Goal: Information Seeking & Learning: Learn about a topic

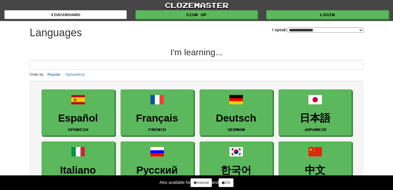
select select "*******"
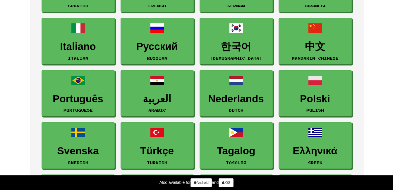
scroll to position [127, 0]
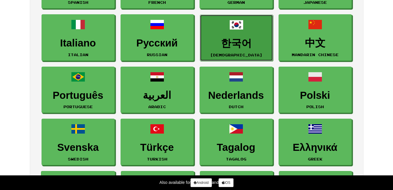
click at [247, 42] on h3 "한국어" at bounding box center [236, 43] width 67 height 11
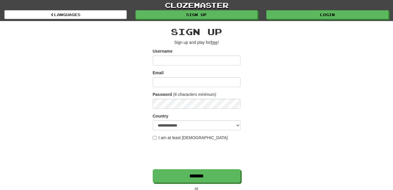
click at [211, 60] on input "Username" at bounding box center [197, 61] width 88 height 10
type input "**********"
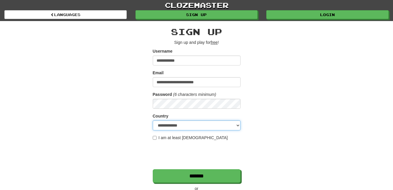
select select "**"
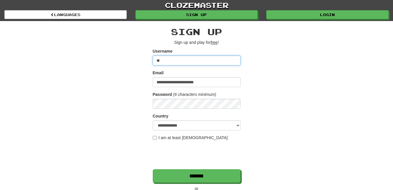
type input "*"
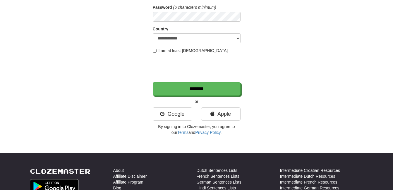
scroll to position [87, 0]
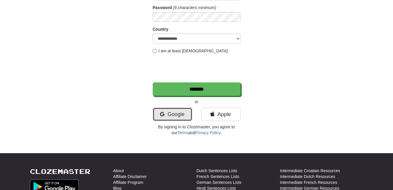
click at [176, 114] on link "Google" at bounding box center [172, 114] width 39 height 13
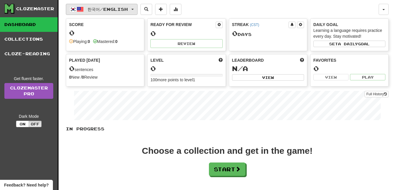
click at [137, 10] on button "한국어 / English" at bounding box center [102, 9] width 72 height 11
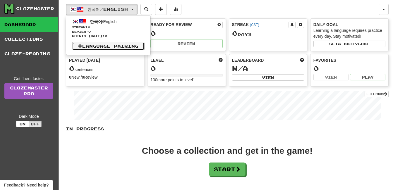
click at [122, 47] on link "Language Pairing" at bounding box center [108, 46] width 72 height 8
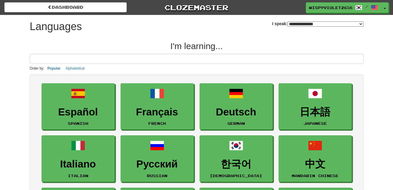
select select "*******"
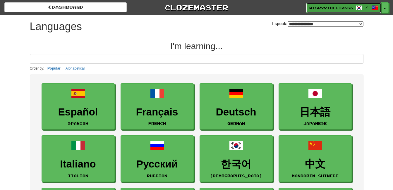
click at [357, 7] on span at bounding box center [358, 7] width 7 height 7
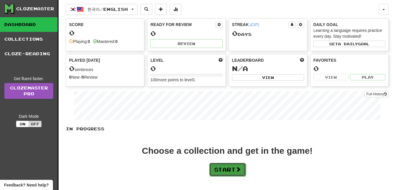
click at [227, 168] on button "Start" at bounding box center [227, 169] width 37 height 13
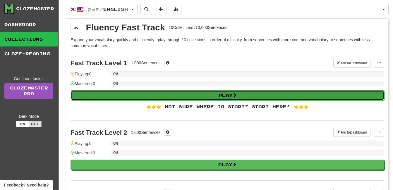
click at [198, 97] on button "Play" at bounding box center [227, 95] width 313 height 10
select select "**"
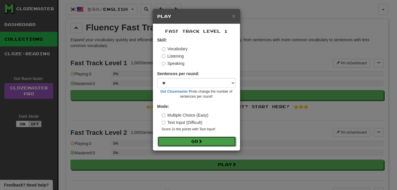
click at [204, 142] on button "Go" at bounding box center [197, 141] width 78 height 10
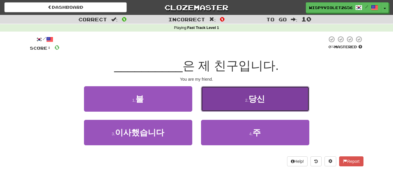
click at [262, 104] on button "2 . 당신" at bounding box center [255, 98] width 108 height 25
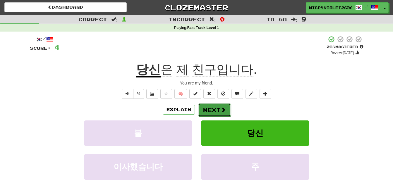
click at [219, 109] on button "Next" at bounding box center [214, 109] width 33 height 13
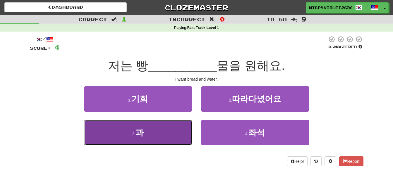
click at [146, 129] on button "3 . 과" at bounding box center [138, 132] width 108 height 25
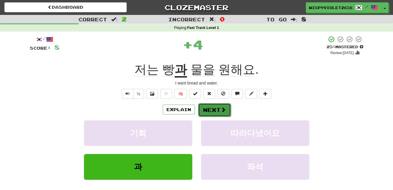
click at [217, 105] on button "Next" at bounding box center [214, 109] width 33 height 13
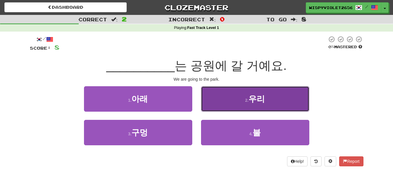
click at [245, 101] on small "2 ." at bounding box center [247, 100] width 4 height 5
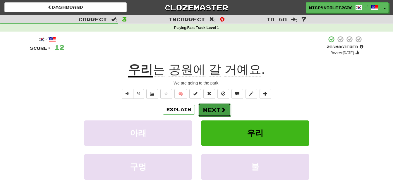
click at [220, 104] on button "Next" at bounding box center [214, 109] width 33 height 13
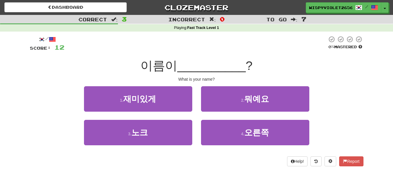
drag, startPoint x: 141, startPoint y: 63, endPoint x: 179, endPoint y: 63, distance: 38.3
click at [179, 63] on div "이름이 __________ ?" at bounding box center [196, 66] width 333 height 16
copy span "이름이"
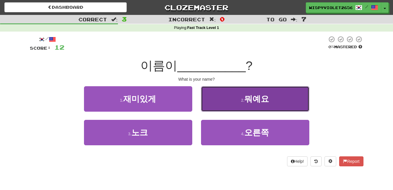
click at [265, 98] on span "뭐예요" at bounding box center [256, 98] width 25 height 9
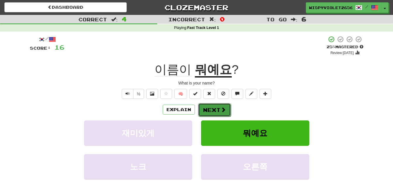
click at [225, 109] on button "Next" at bounding box center [214, 109] width 33 height 13
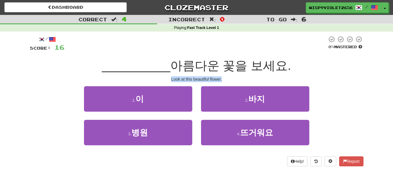
drag, startPoint x: 169, startPoint y: 79, endPoint x: 222, endPoint y: 78, distance: 52.6
click at [222, 78] on div "Look at this beautiful flower." at bounding box center [196, 79] width 333 height 6
copy div "Look at this beautiful flower."
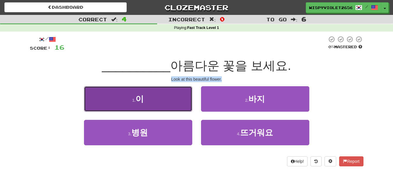
click at [144, 103] on span "이" at bounding box center [139, 98] width 8 height 9
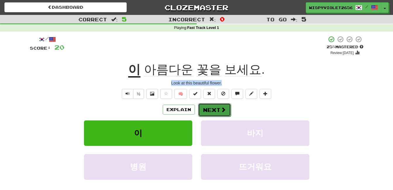
click at [219, 107] on button "Next" at bounding box center [214, 109] width 33 height 13
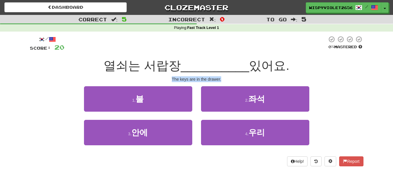
drag, startPoint x: 172, startPoint y: 80, endPoint x: 226, endPoint y: 76, distance: 54.2
click at [226, 76] on div "The keys are in the drawer." at bounding box center [196, 79] width 333 height 6
copy div "The keys are in the drawer."
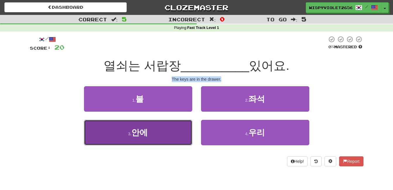
click at [158, 133] on button "3 . 안에" at bounding box center [138, 132] width 108 height 25
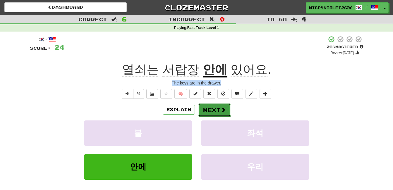
click at [218, 111] on button "Next" at bounding box center [214, 109] width 33 height 13
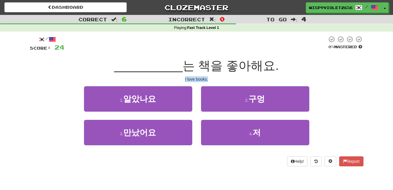
drag, startPoint x: 182, startPoint y: 78, endPoint x: 209, endPoint y: 78, distance: 26.6
click at [209, 78] on div "I love books." at bounding box center [196, 79] width 333 height 6
copy div "I love books."
click at [272, 45] on div at bounding box center [195, 44] width 262 height 16
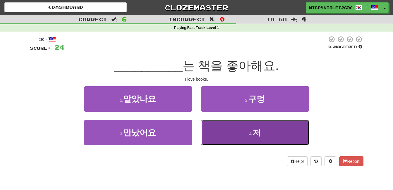
click at [240, 129] on button "4 . 저" at bounding box center [255, 132] width 108 height 25
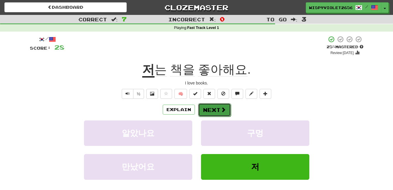
click at [214, 111] on button "Next" at bounding box center [214, 109] width 33 height 13
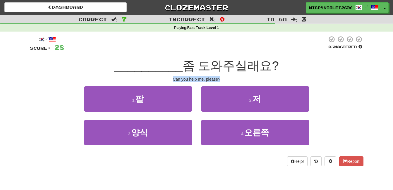
drag, startPoint x: 173, startPoint y: 77, endPoint x: 229, endPoint y: 80, distance: 56.8
click at [229, 80] on div "Can you help me, please?" at bounding box center [196, 79] width 333 height 6
copy div "Can you help me, please?"
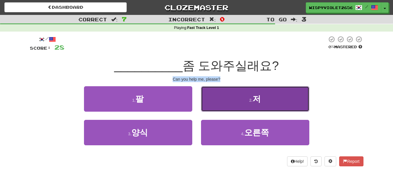
click at [250, 98] on small "2 ." at bounding box center [251, 100] width 4 height 5
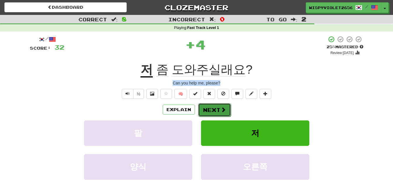
click at [210, 108] on button "Next" at bounding box center [214, 109] width 33 height 13
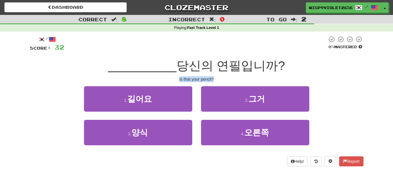
drag, startPoint x: 179, startPoint y: 77, endPoint x: 215, endPoint y: 77, distance: 36.0
click at [215, 77] on div "Is that your pencil?" at bounding box center [196, 79] width 333 height 6
copy div "Is that your pencil?"
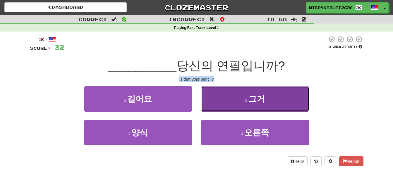
click at [231, 103] on button "2 . 그거" at bounding box center [255, 98] width 108 height 25
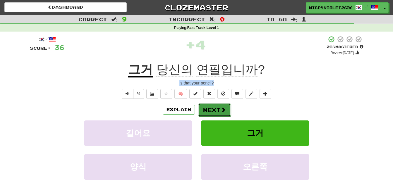
click at [217, 111] on button "Next" at bounding box center [214, 109] width 33 height 13
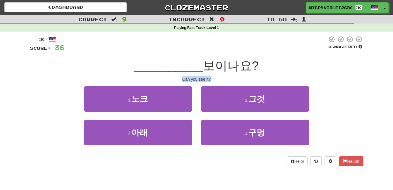
drag, startPoint x: 179, startPoint y: 77, endPoint x: 216, endPoint y: 77, distance: 36.2
click at [216, 77] on div "Can you see it?" at bounding box center [196, 79] width 333 height 6
copy div "Can you see it?"
click at [121, 37] on div at bounding box center [195, 44] width 262 height 16
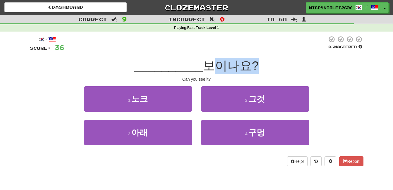
drag, startPoint x: 206, startPoint y: 64, endPoint x: 253, endPoint y: 64, distance: 47.6
click at [253, 64] on span "보이나요?" at bounding box center [231, 66] width 56 height 14
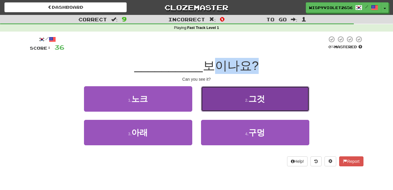
click at [230, 99] on button "2 . 그것" at bounding box center [255, 98] width 108 height 25
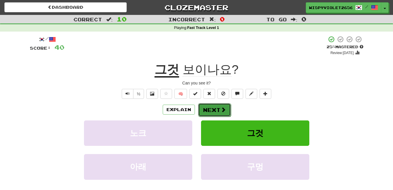
click at [215, 113] on button "Next" at bounding box center [214, 109] width 33 height 13
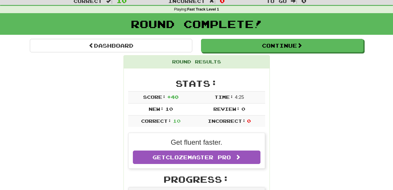
scroll to position [10, 0]
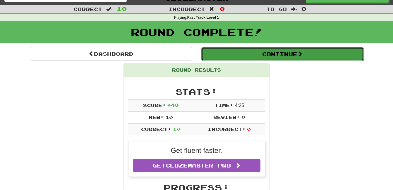
click at [268, 56] on button "Continue" at bounding box center [282, 53] width 162 height 13
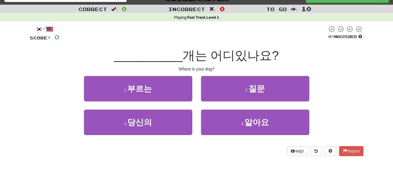
scroll to position [0, 0]
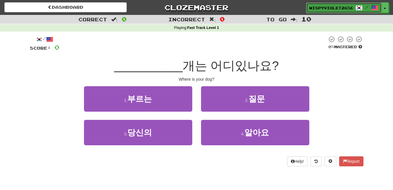
click at [327, 5] on link "WispyViolet2656 /" at bounding box center [343, 8] width 75 height 11
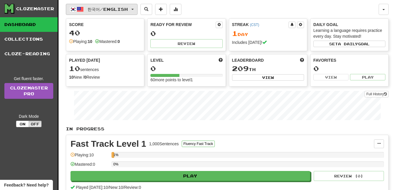
click at [124, 8] on span "한국어 / English" at bounding box center [107, 9] width 40 height 5
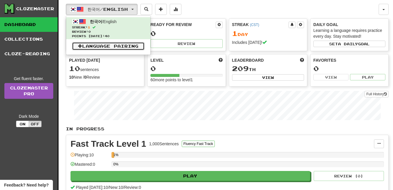
click at [115, 47] on link "Language Pairing" at bounding box center [108, 46] width 72 height 8
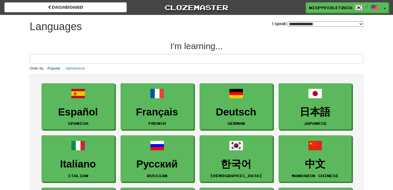
select select "*******"
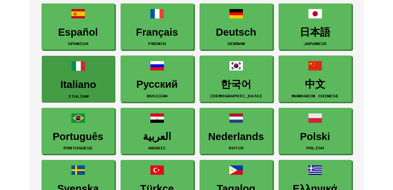
scroll to position [84, 0]
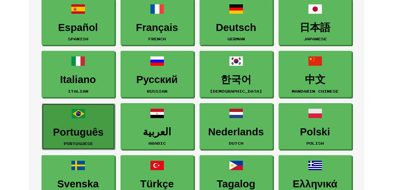
click at [70, 133] on h3 "Português" at bounding box center [78, 132] width 67 height 11
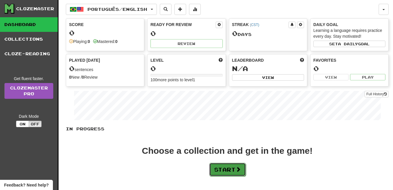
click at [222, 167] on button "Start" at bounding box center [227, 169] width 37 height 13
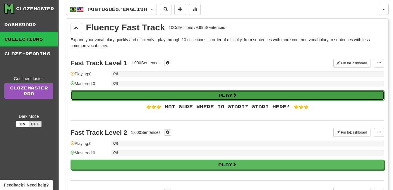
click at [234, 96] on span at bounding box center [234, 95] width 4 height 4
select select "**"
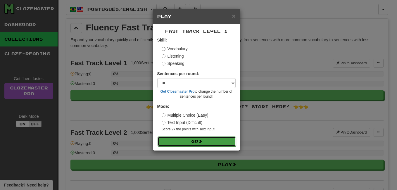
click at [197, 141] on button "Go" at bounding box center [197, 141] width 78 height 10
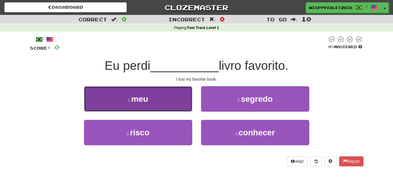
click at [175, 98] on button "1 . meu" at bounding box center [138, 98] width 108 height 25
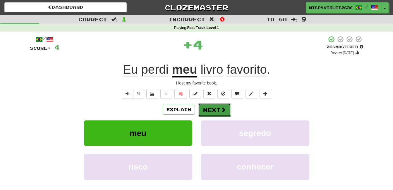
click at [205, 110] on button "Next" at bounding box center [214, 109] width 33 height 13
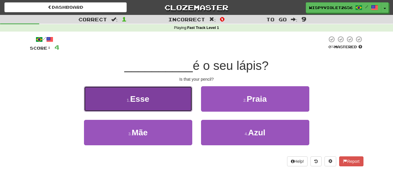
click at [165, 109] on button "1 . Esse" at bounding box center [138, 98] width 108 height 25
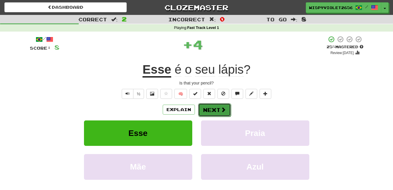
click at [217, 112] on button "Next" at bounding box center [214, 109] width 33 height 13
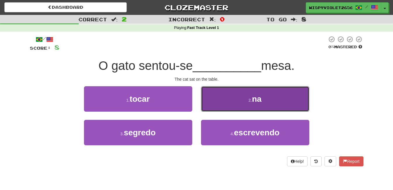
click at [231, 97] on button "2 . na" at bounding box center [255, 98] width 108 height 25
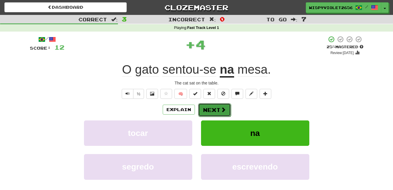
click at [213, 110] on button "Next" at bounding box center [214, 109] width 33 height 13
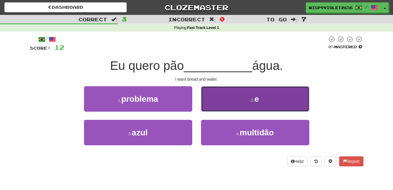
click at [232, 96] on button "2 . e" at bounding box center [255, 98] width 108 height 25
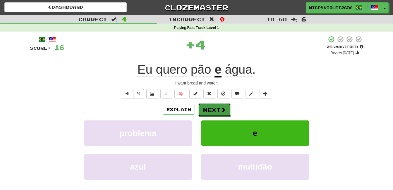
click at [215, 109] on button "Next" at bounding box center [214, 109] width 33 height 13
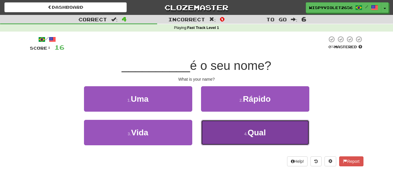
click at [242, 129] on button "4 . Qual" at bounding box center [255, 132] width 108 height 25
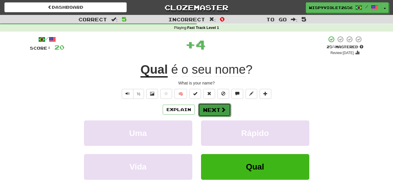
click at [210, 104] on button "Next" at bounding box center [214, 109] width 33 height 13
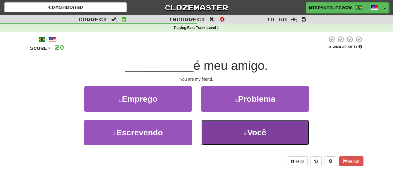
click at [253, 129] on span "Você" at bounding box center [256, 132] width 19 height 9
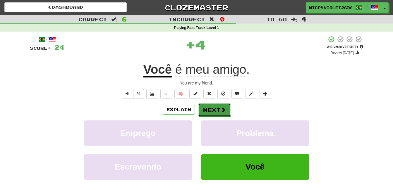
click at [216, 105] on button "Next" at bounding box center [214, 109] width 33 height 13
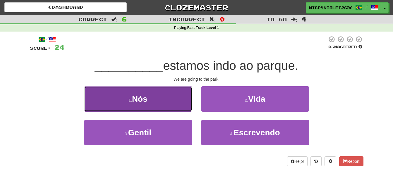
click at [166, 99] on button "1 . Nós" at bounding box center [138, 98] width 108 height 25
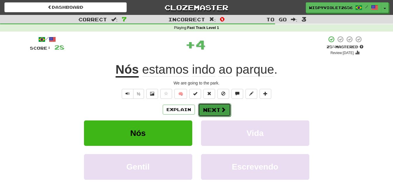
click at [209, 107] on button "Next" at bounding box center [214, 109] width 33 height 13
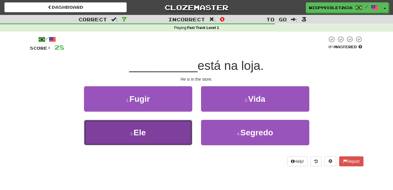
click at [173, 126] on button "3 . Ele" at bounding box center [138, 132] width 108 height 25
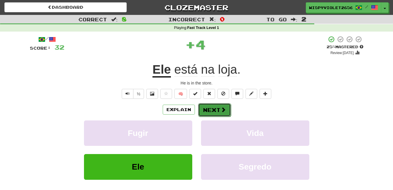
click at [212, 111] on button "Next" at bounding box center [214, 109] width 33 height 13
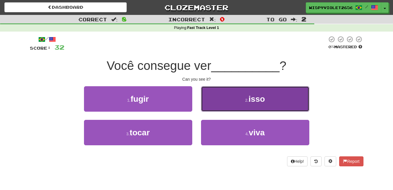
click at [238, 97] on button "2 . isso" at bounding box center [255, 98] width 108 height 25
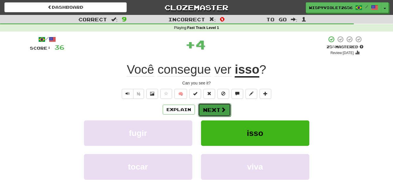
click at [218, 107] on button "Next" at bounding box center [214, 109] width 33 height 13
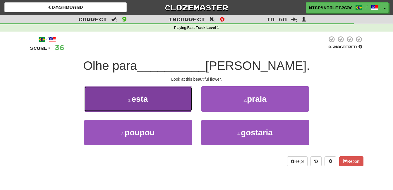
click at [175, 106] on button "1 . esta" at bounding box center [138, 98] width 108 height 25
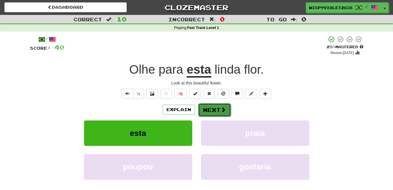
click at [218, 110] on button "Next" at bounding box center [214, 109] width 33 height 13
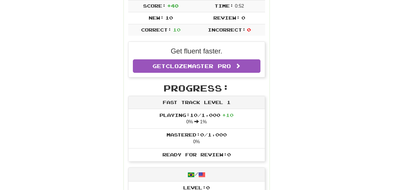
click at [239, 158] on li "Ready for Review: 0" at bounding box center [196, 154] width 136 height 13
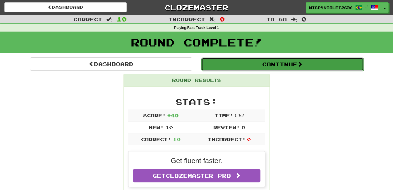
click at [297, 66] on button "Continue" at bounding box center [282, 64] width 162 height 13
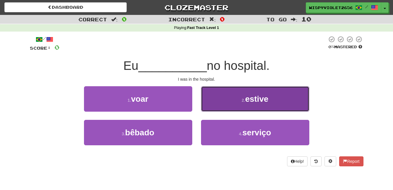
click at [246, 105] on button "2 . estive" at bounding box center [255, 98] width 108 height 25
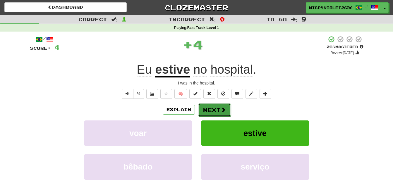
click at [211, 111] on button "Next" at bounding box center [214, 109] width 33 height 13
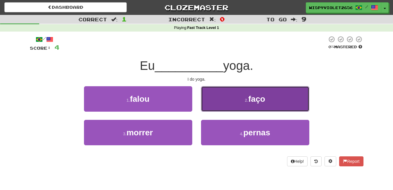
click at [248, 98] on small "2 ." at bounding box center [247, 100] width 4 height 5
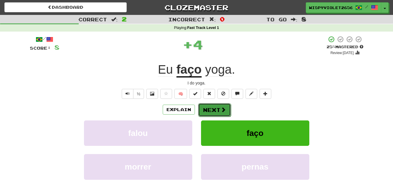
click at [217, 107] on button "Next" at bounding box center [214, 109] width 33 height 13
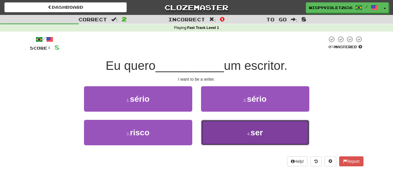
click at [234, 132] on button "4 . ser" at bounding box center [255, 132] width 108 height 25
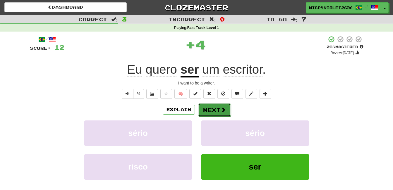
click at [217, 112] on button "Next" at bounding box center [214, 109] width 33 height 13
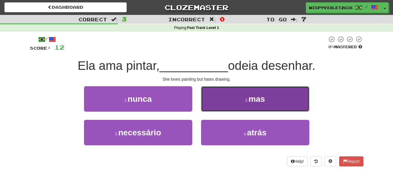
click at [233, 96] on button "2 . mas" at bounding box center [255, 98] width 108 height 25
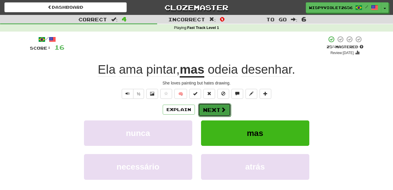
click at [216, 109] on button "Next" at bounding box center [214, 109] width 33 height 13
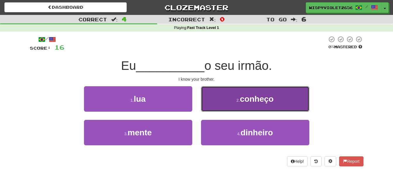
click at [263, 103] on span "conheço" at bounding box center [257, 98] width 34 height 9
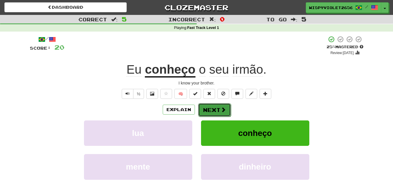
click at [220, 106] on button "Next" at bounding box center [214, 109] width 33 height 13
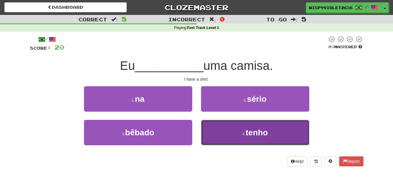
click at [246, 126] on button "4 . tenho" at bounding box center [255, 132] width 108 height 25
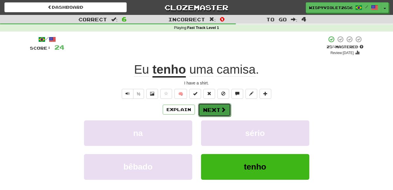
click at [217, 110] on button "Next" at bounding box center [214, 109] width 33 height 13
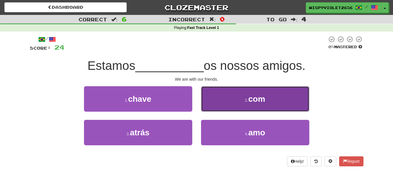
click at [260, 94] on button "2 . com" at bounding box center [255, 98] width 108 height 25
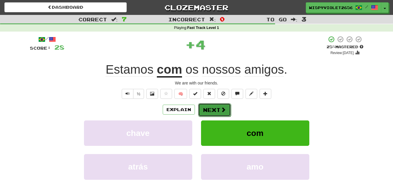
click at [220, 104] on button "Next" at bounding box center [214, 109] width 33 height 13
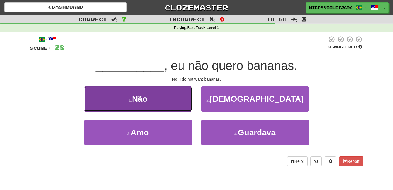
click at [169, 105] on button "1 . Não" at bounding box center [138, 98] width 108 height 25
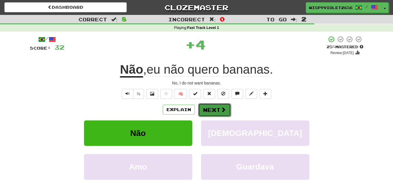
click at [222, 111] on span at bounding box center [222, 109] width 5 height 5
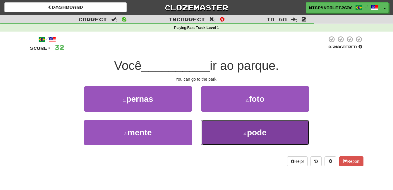
click at [238, 130] on button "4 . pode" at bounding box center [255, 132] width 108 height 25
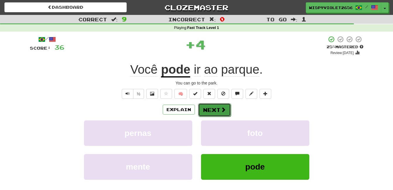
click at [222, 109] on span at bounding box center [222, 109] width 5 height 5
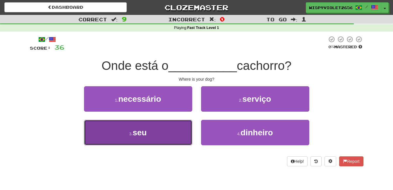
click at [171, 124] on button "3 . seu" at bounding box center [138, 132] width 108 height 25
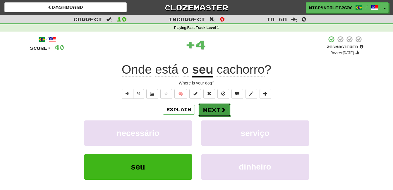
click at [214, 110] on button "Next" at bounding box center [214, 109] width 33 height 13
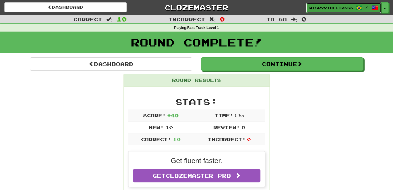
click at [321, 11] on link "WispyViolet2656 /" at bounding box center [343, 8] width 75 height 11
